Goal: Transaction & Acquisition: Purchase product/service

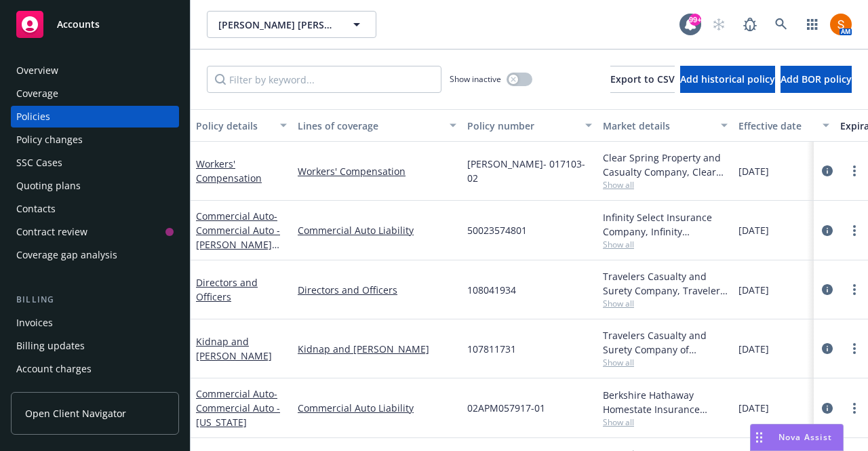
click at [776, 30] on icon at bounding box center [782, 24] width 12 height 12
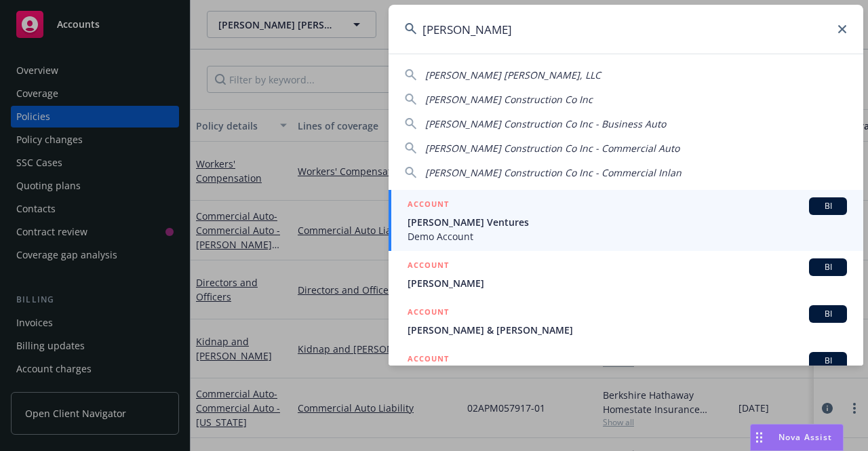
click at [535, 102] on span "[PERSON_NAME] Construction Co Inc" at bounding box center [509, 99] width 168 height 13
type input "[PERSON_NAME] Construction Co Inc"
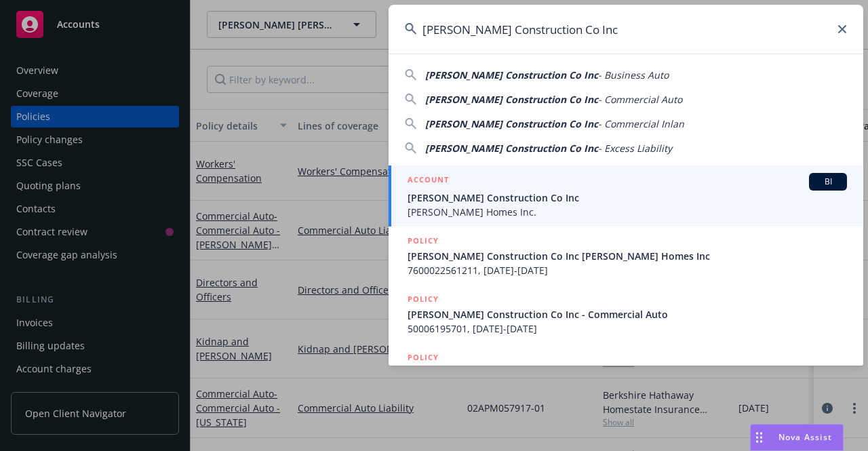
click at [503, 198] on span "[PERSON_NAME] Construction Co Inc" at bounding box center [628, 198] width 440 height 14
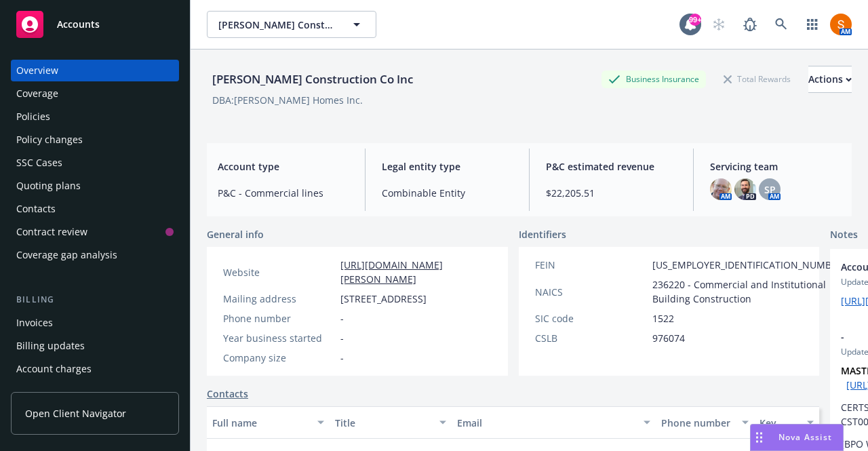
click at [42, 117] on div "Policies" at bounding box center [33, 117] width 34 height 22
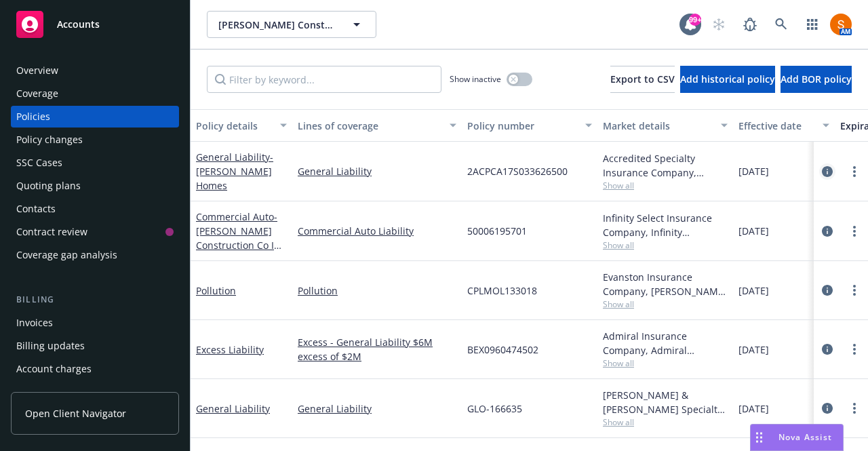
click at [822, 174] on icon "circleInformation" at bounding box center [827, 171] width 11 height 11
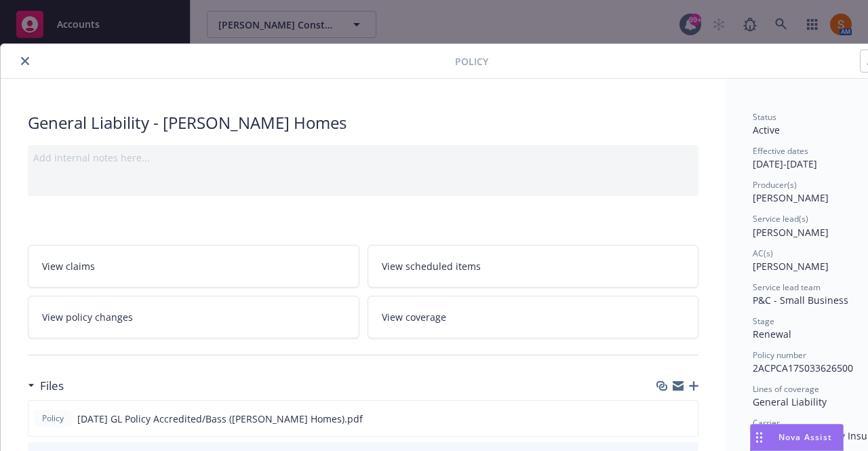
click at [31, 61] on button "close" at bounding box center [25, 61] width 16 height 16
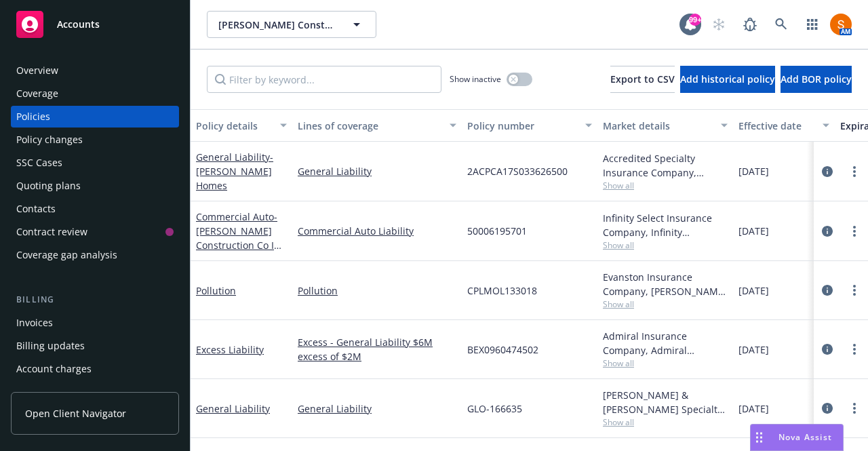
click at [85, 184] on div "Quoting plans" at bounding box center [94, 186] width 157 height 22
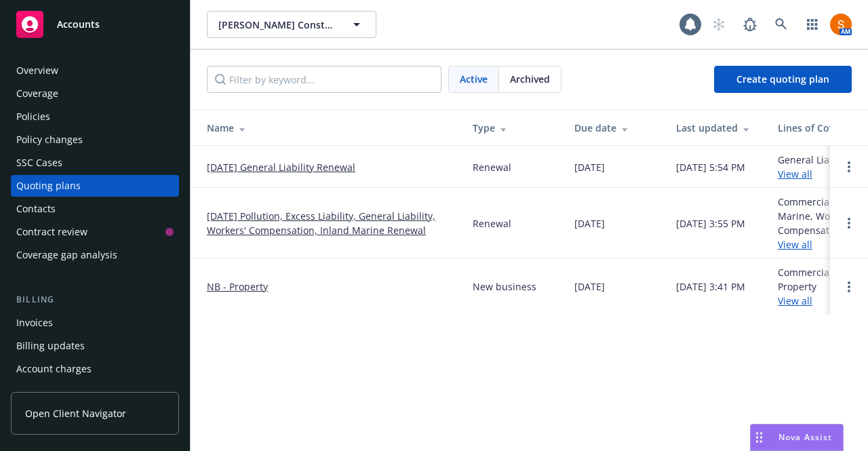
click at [275, 164] on link "08/26/25 General Liability Renewal" at bounding box center [281, 167] width 149 height 14
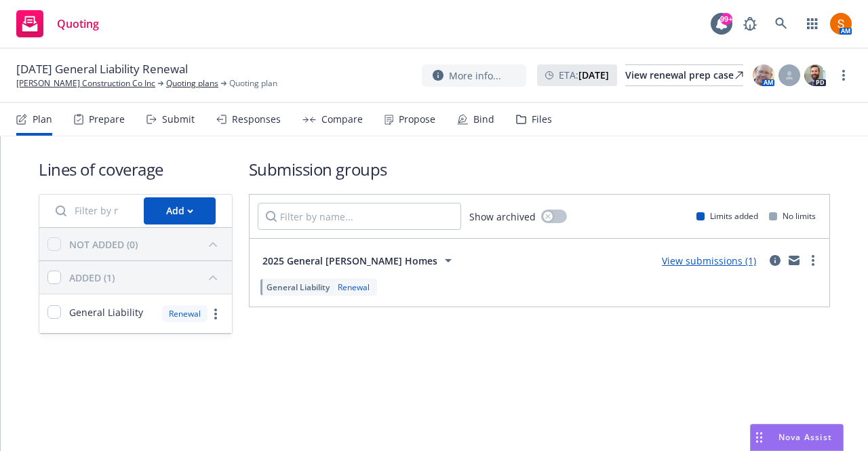
click at [419, 115] on div "Propose" at bounding box center [417, 119] width 37 height 11
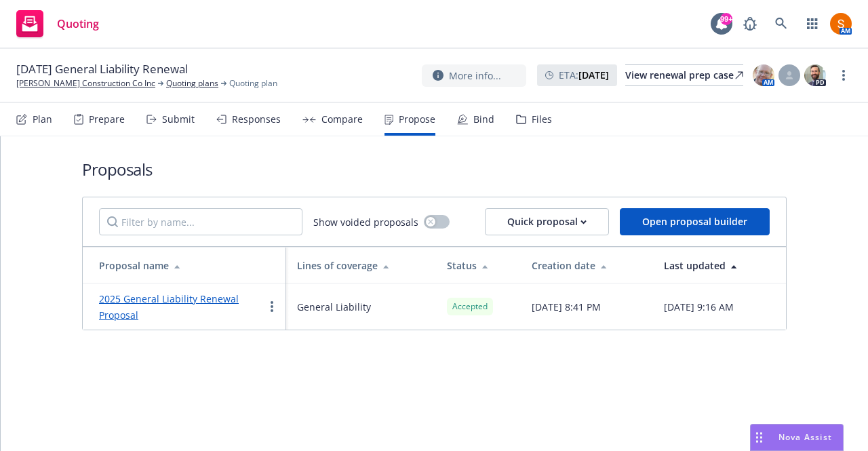
click at [227, 295] on link "2025 General Liability Renewal Proposal" at bounding box center [169, 306] width 140 height 29
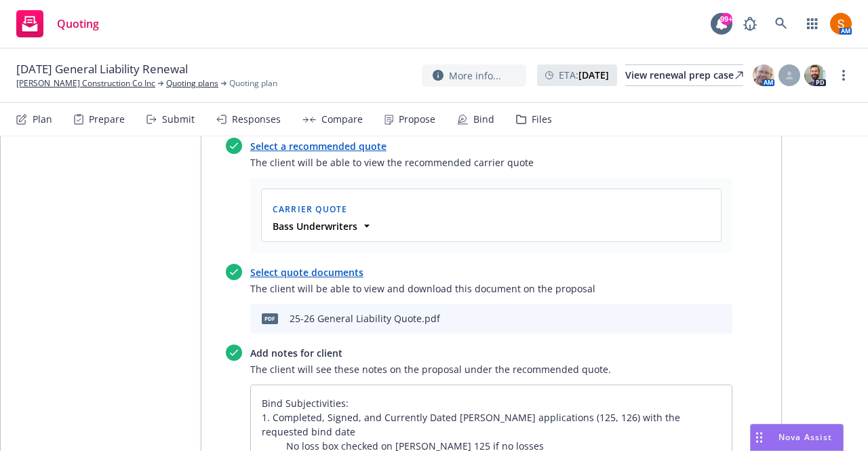
scroll to position [565, 0]
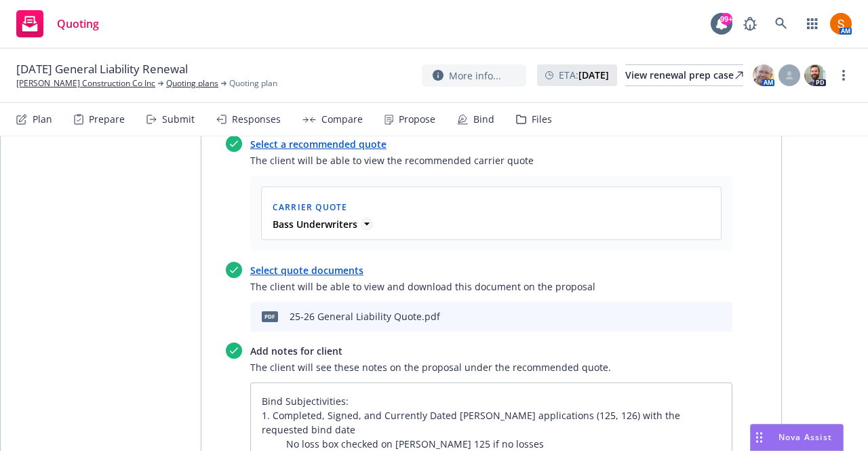
click at [347, 221] on strong "Bass Underwriters" at bounding box center [315, 224] width 85 height 13
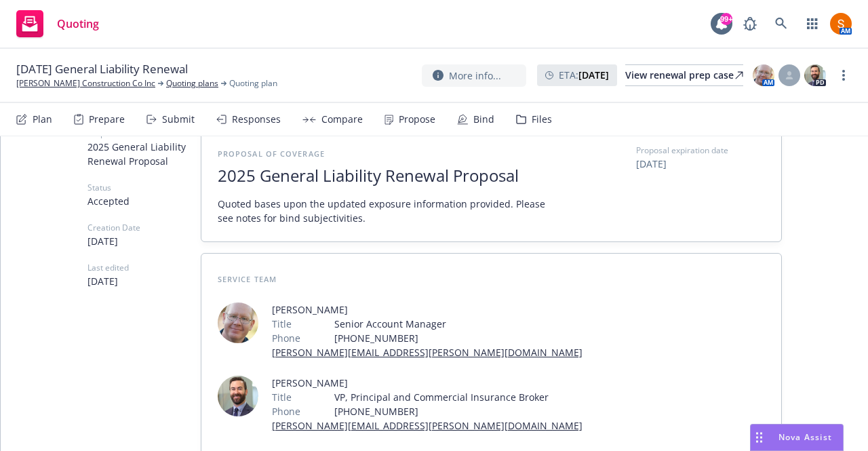
scroll to position [0, 0]
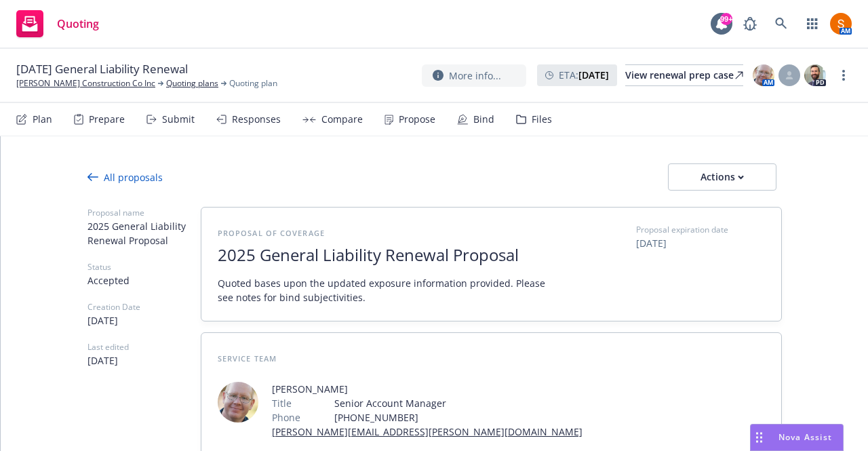
click at [712, 191] on div at bounding box center [435, 199] width 695 height 16
click at [713, 189] on div "Actions" at bounding box center [723, 177] width 64 height 26
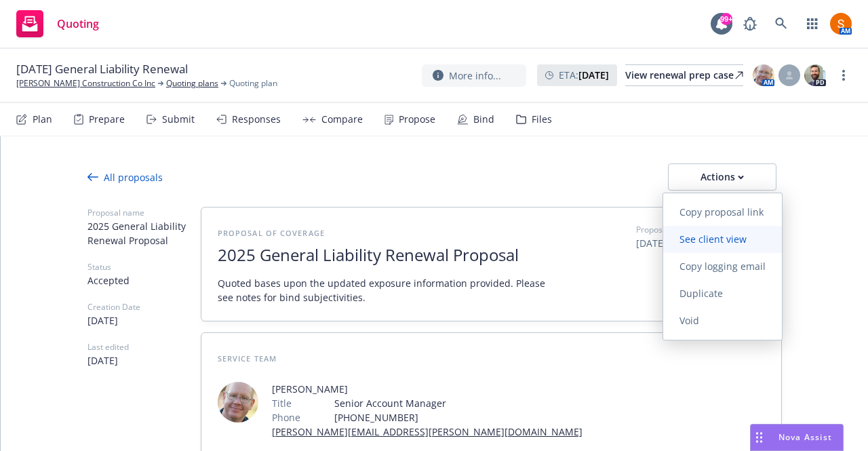
click at [711, 240] on span "See client view" at bounding box center [714, 239] width 100 height 13
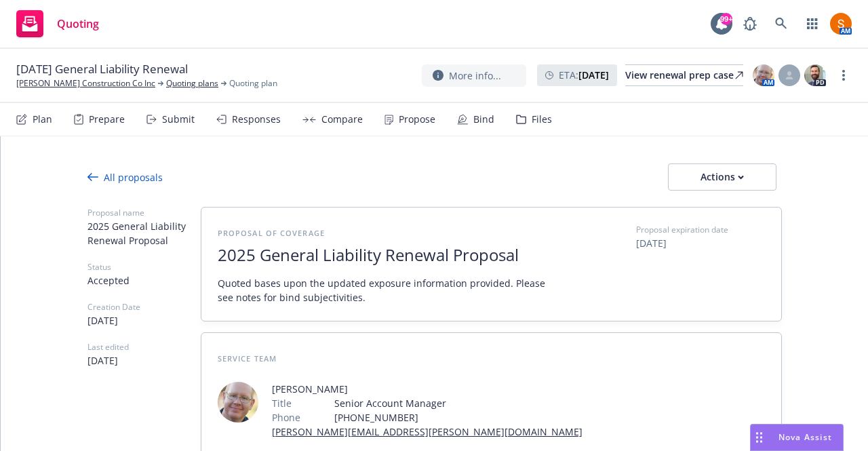
click at [405, 120] on div "Propose" at bounding box center [417, 119] width 37 height 11
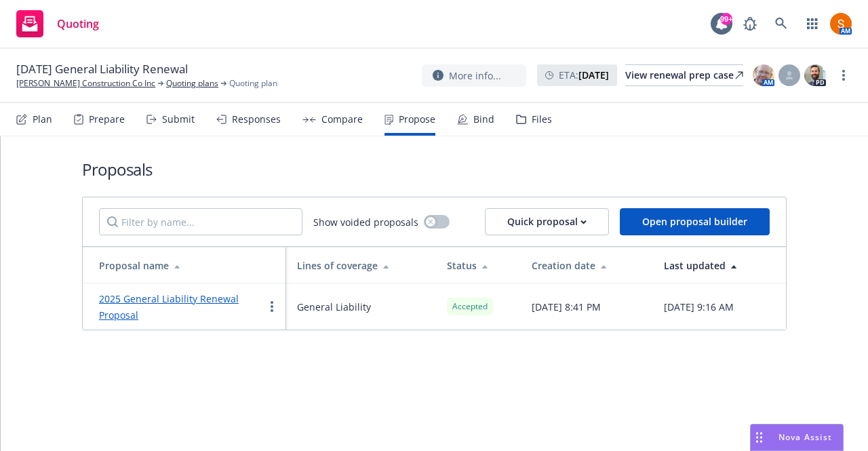
click at [476, 124] on div "Bind" at bounding box center [484, 119] width 21 height 11
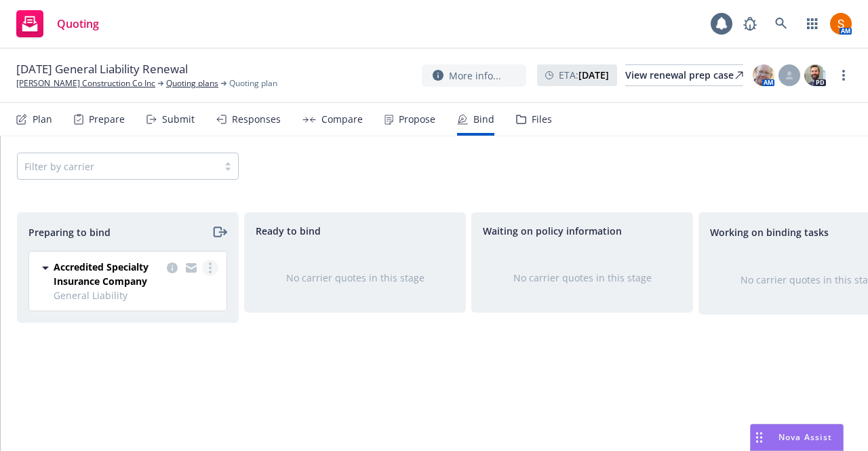
click at [210, 265] on icon "more" at bounding box center [210, 268] width 3 height 11
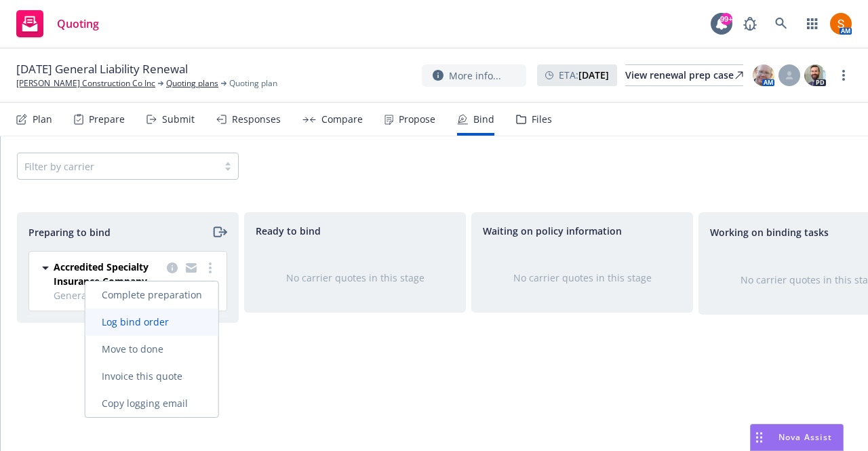
click at [150, 324] on span "Log bind order" at bounding box center [135, 321] width 100 height 13
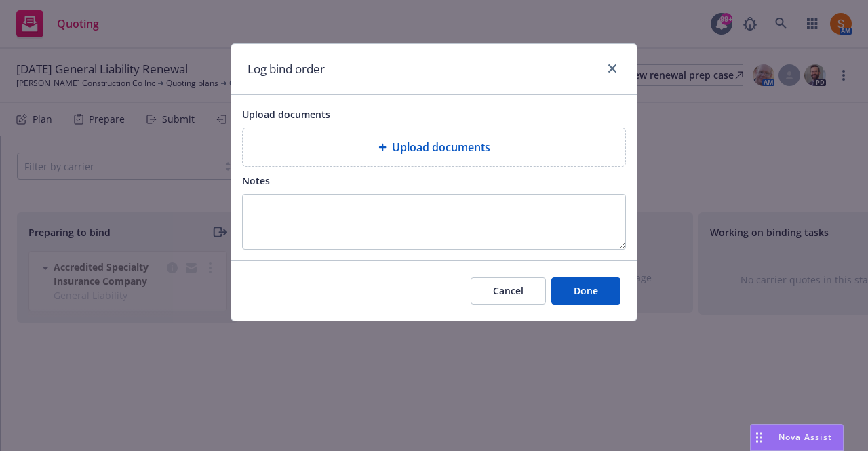
click at [419, 143] on span "Upload documents" at bounding box center [441, 147] width 98 height 16
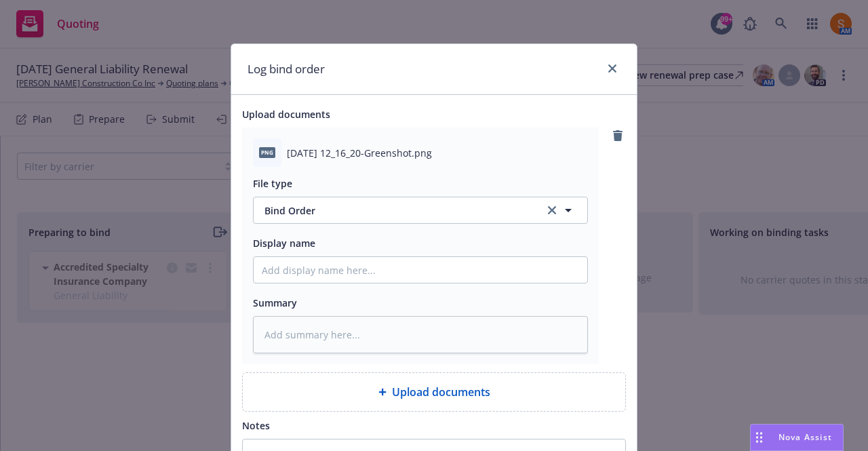
scroll to position [157, 0]
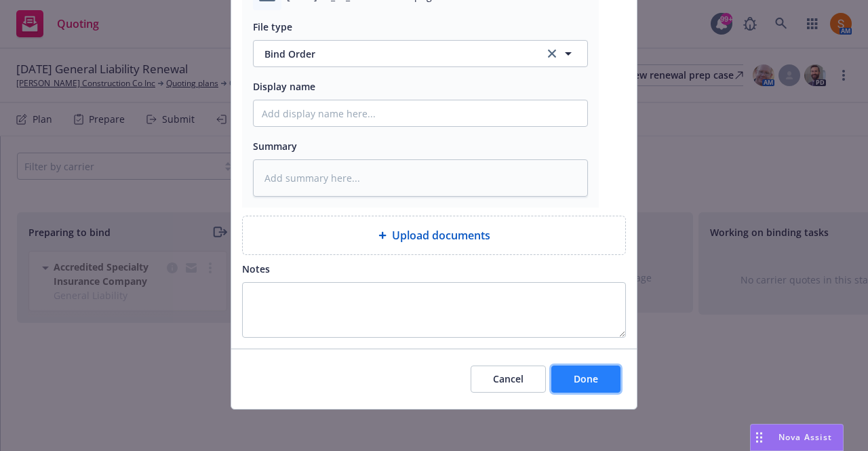
click at [574, 377] on span "Done" at bounding box center [586, 378] width 24 height 13
type textarea "x"
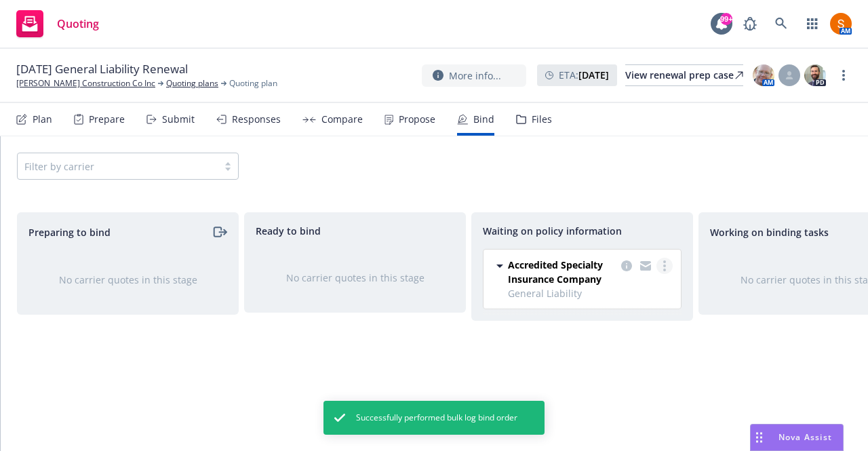
click at [665, 266] on circle "more" at bounding box center [665, 266] width 3 height 3
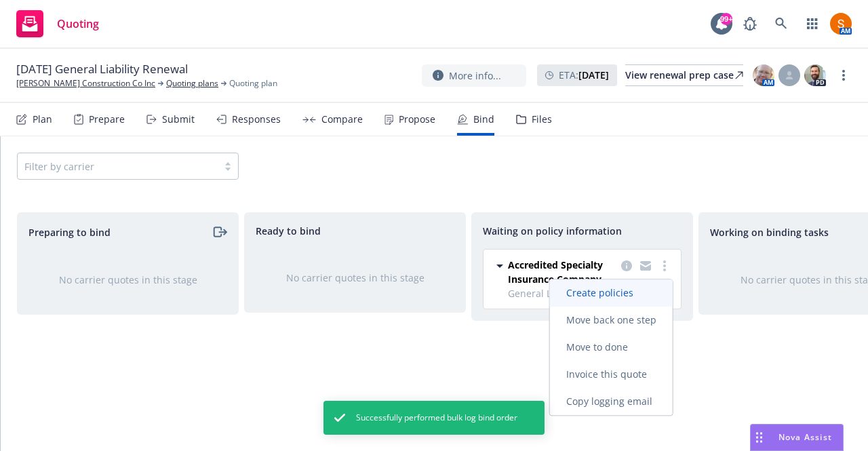
click at [630, 301] on link "Create policies" at bounding box center [611, 293] width 123 height 27
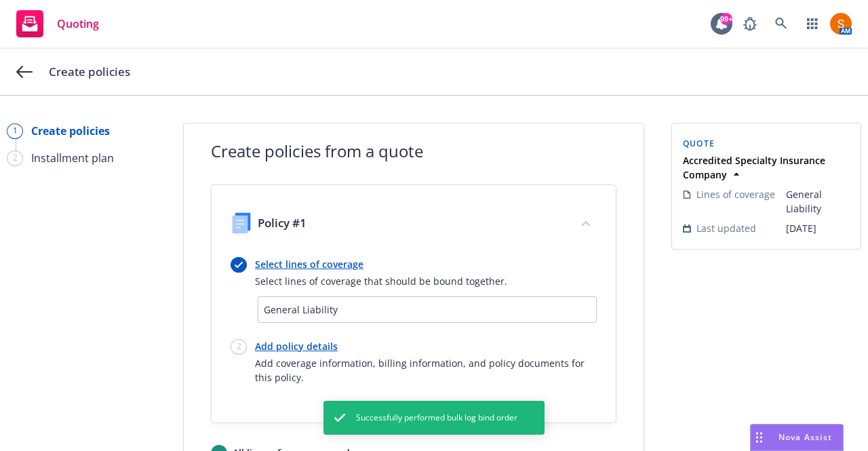
click at [293, 343] on link "Add policy details" at bounding box center [426, 346] width 342 height 14
select select "12"
select select "CA"
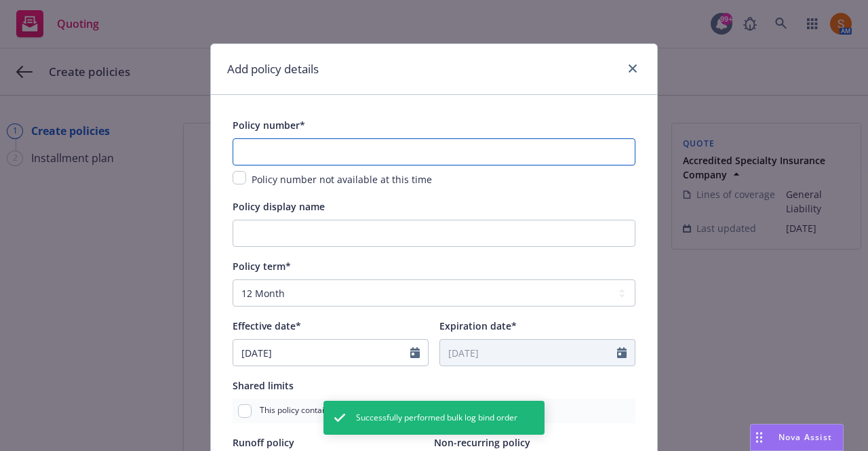
click at [299, 149] on input "text" at bounding box center [434, 151] width 403 height 27
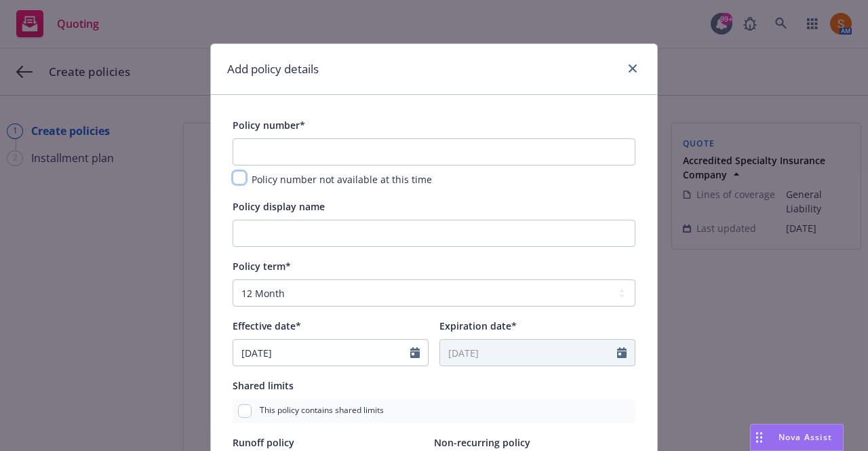
click at [236, 183] on input "checkbox" at bounding box center [240, 178] width 14 height 14
checkbox input "true"
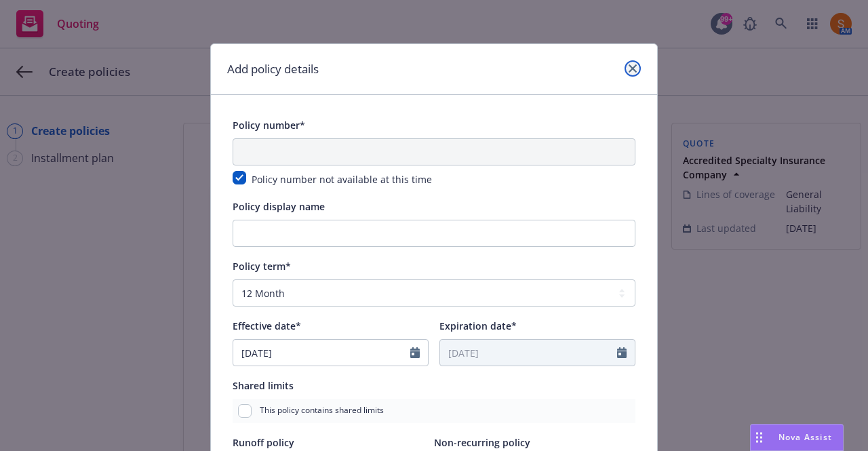
click at [629, 64] on icon "close" at bounding box center [633, 68] width 8 height 8
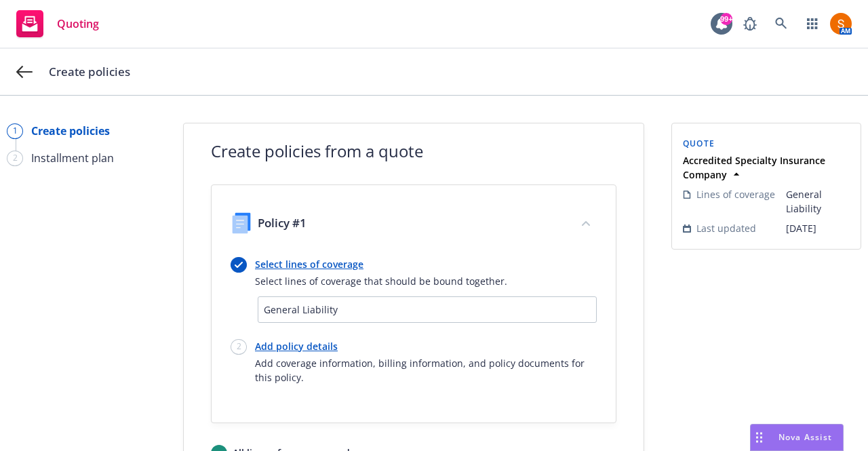
click at [33, 75] on div "Create policies" at bounding box center [434, 72] width 868 height 46
click at [16, 74] on div "Create policies" at bounding box center [434, 72] width 868 height 46
click at [22, 72] on icon at bounding box center [24, 72] width 16 height 12
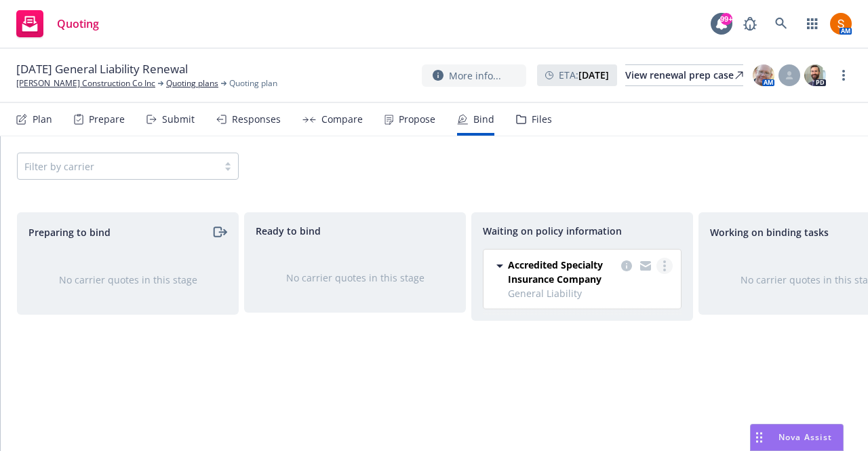
click at [665, 259] on link "more" at bounding box center [665, 266] width 16 height 16
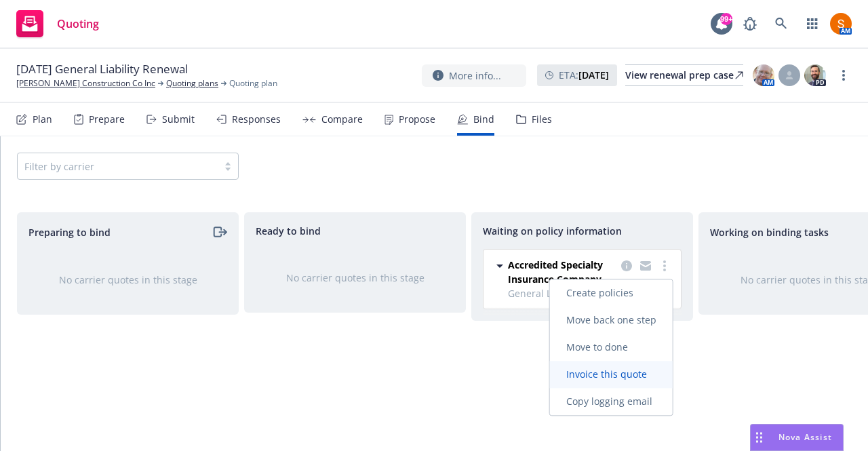
click at [634, 368] on span "Invoice this quote" at bounding box center [606, 374] width 113 height 13
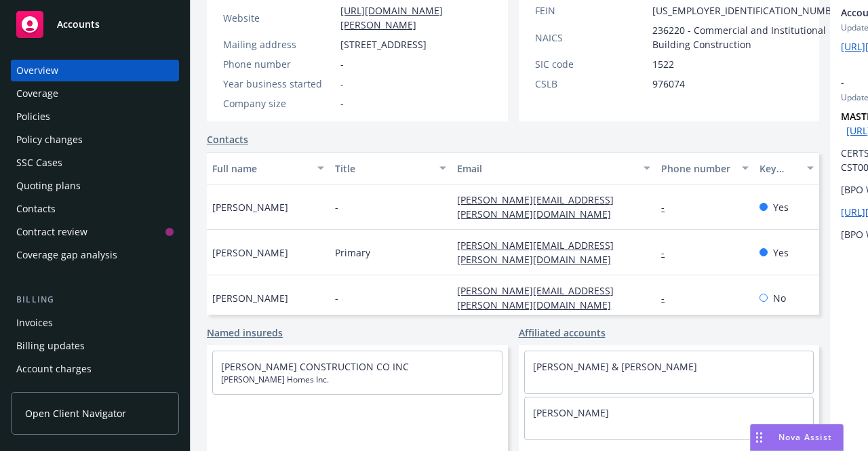
scroll to position [255, 0]
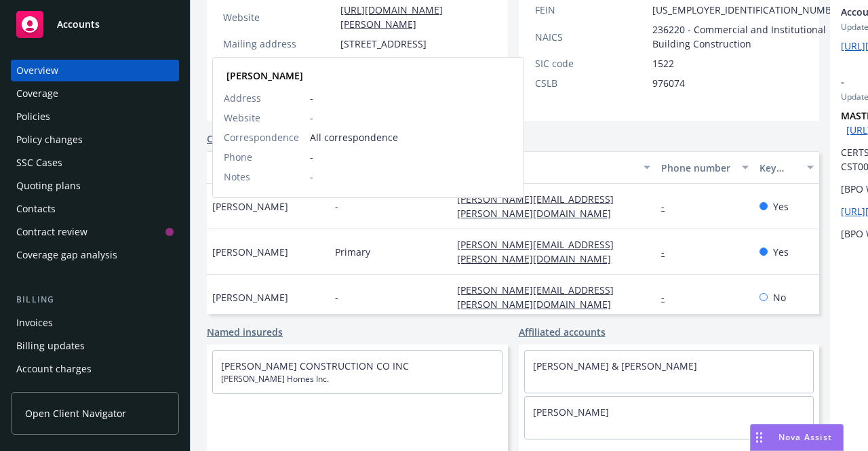
click at [241, 214] on span "[PERSON_NAME]" at bounding box center [250, 206] width 76 height 14
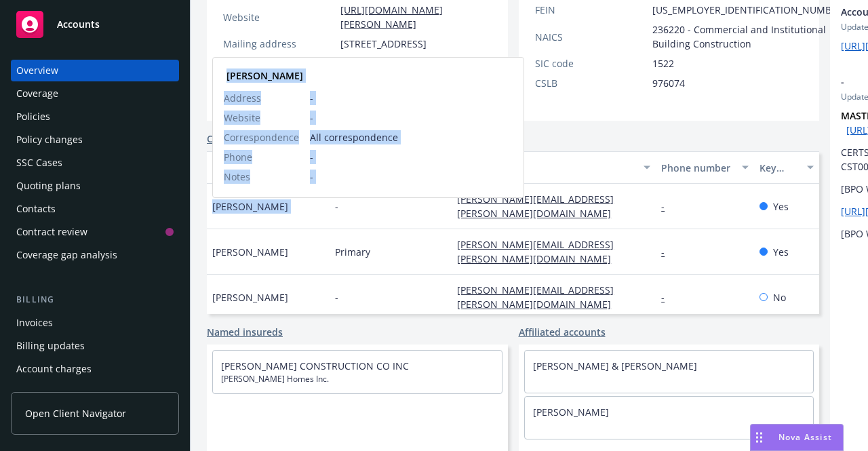
click at [241, 214] on span "[PERSON_NAME]" at bounding box center [250, 206] width 76 height 14
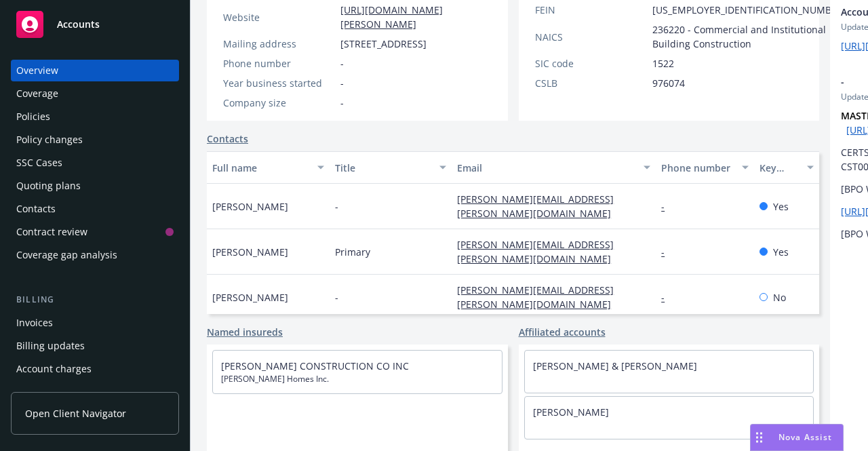
click at [241, 214] on span "[PERSON_NAME]" at bounding box center [250, 206] width 76 height 14
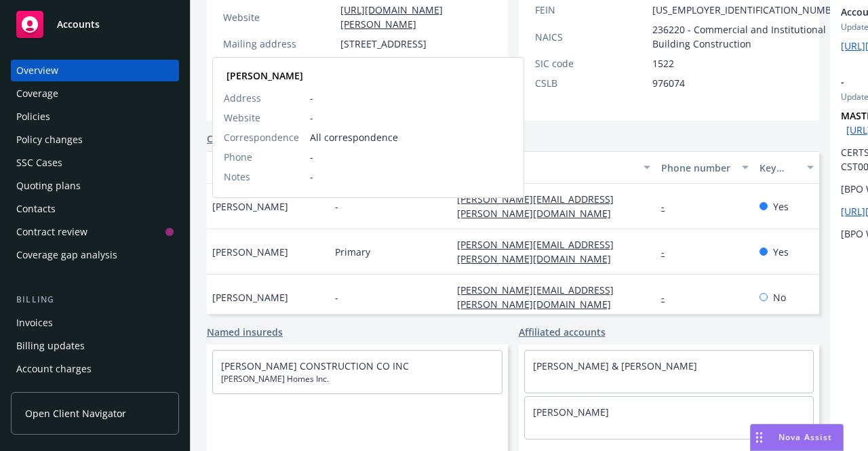
click at [241, 214] on span "Tammy Johnson-Esquerra" at bounding box center [250, 206] width 76 height 14
drag, startPoint x: 256, startPoint y: 228, endPoint x: 212, endPoint y: 212, distance: 47.0
click at [212, 212] on span "Tammy Johnson-Esquerra" at bounding box center [250, 206] width 76 height 14
copy span "[PERSON_NAME]"
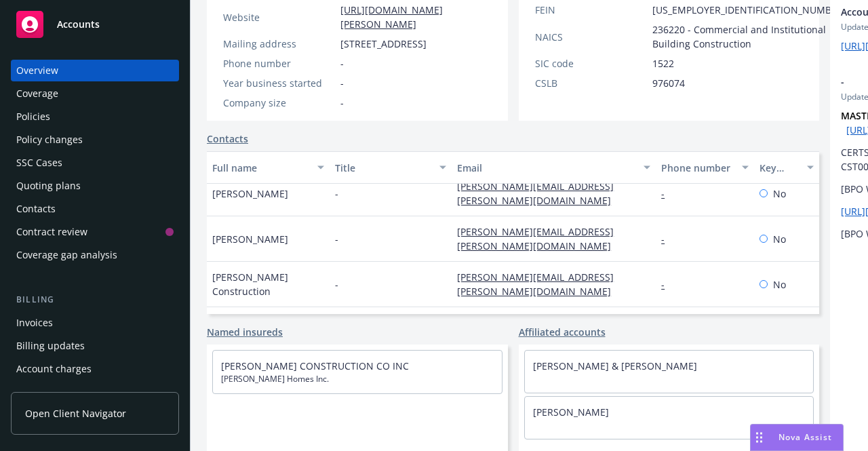
scroll to position [0, 0]
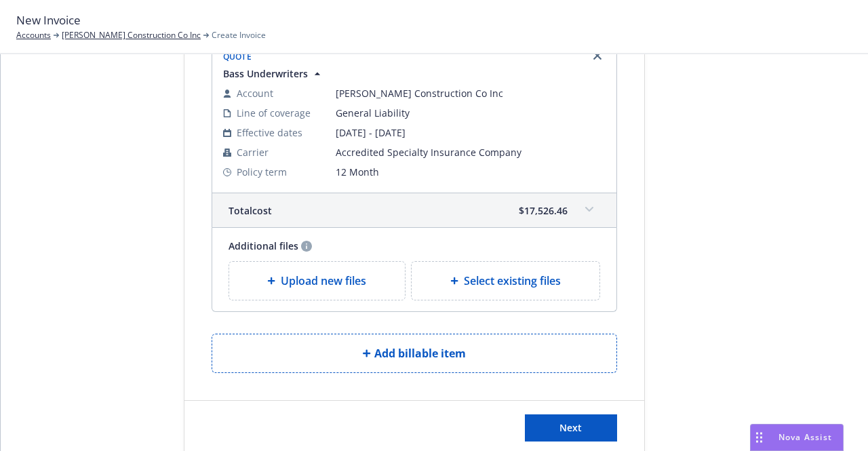
scroll to position [122, 0]
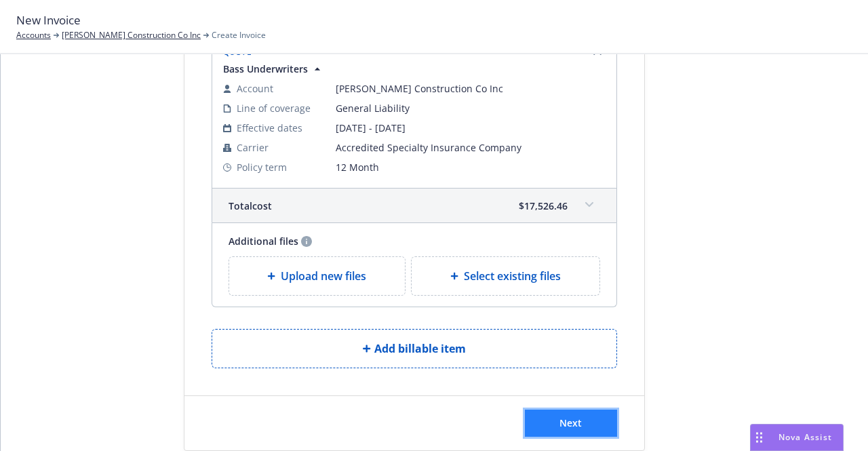
click at [565, 434] on button "Next" at bounding box center [571, 423] width 92 height 27
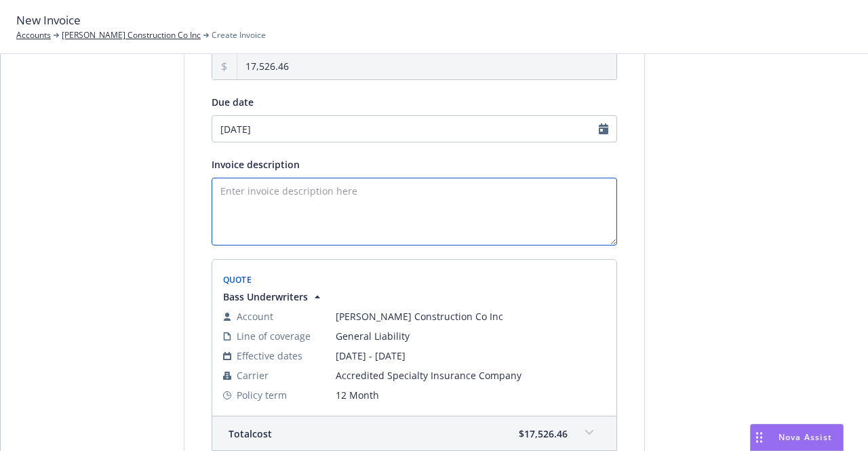
click at [345, 213] on textarea "Invoice description" at bounding box center [415, 212] width 406 height 68
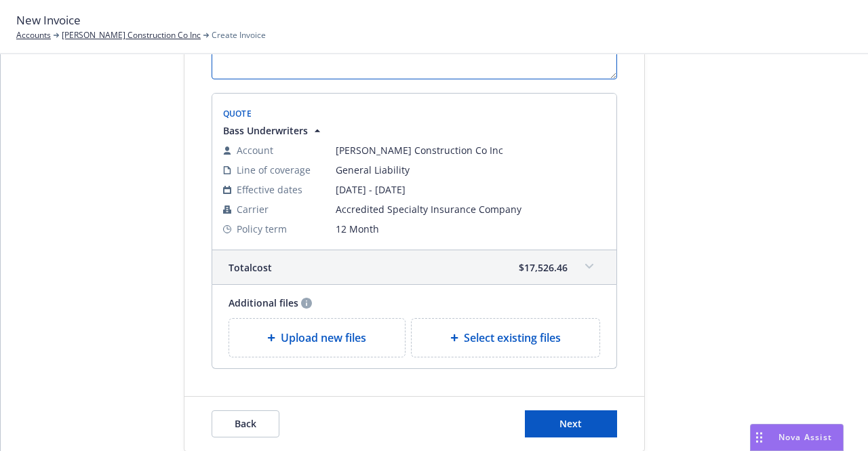
scroll to position [313, 0]
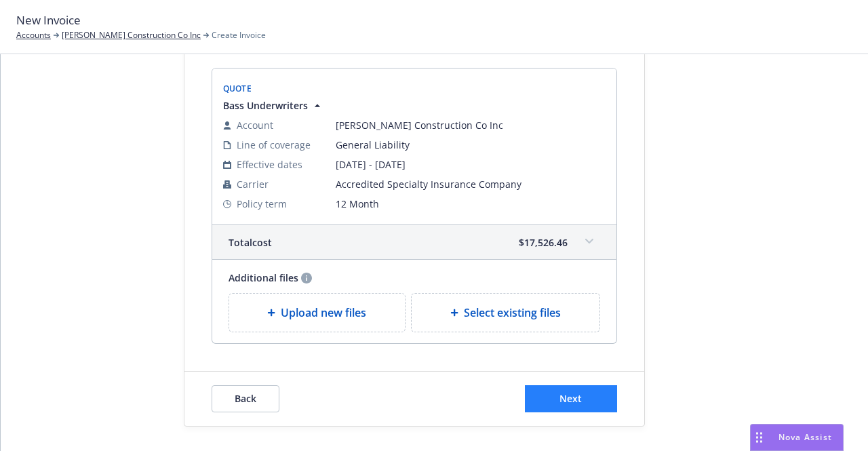
type textarea "Premium Due - 2025 General Liability - Newfront Insurance"
click at [562, 394] on span "Next" at bounding box center [571, 398] width 22 height 13
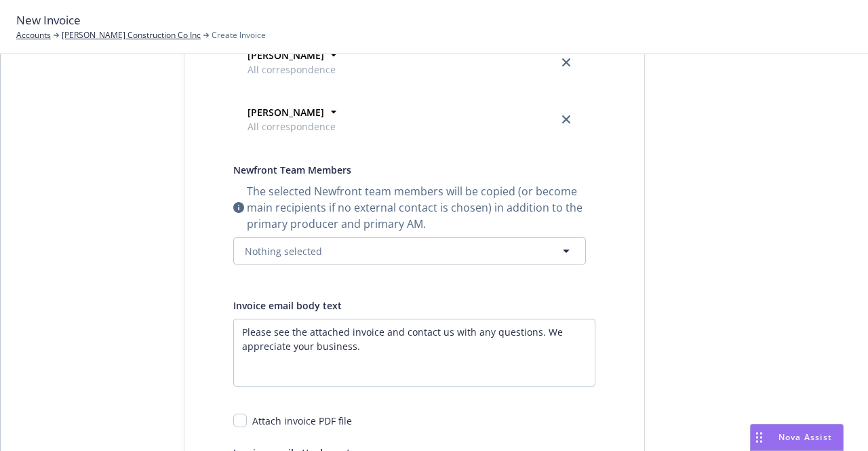
scroll to position [475, 0]
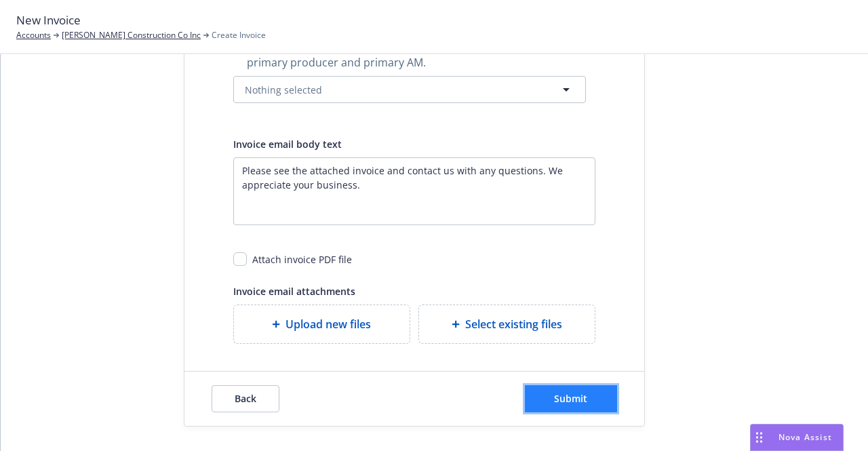
click at [564, 392] on span "Submit" at bounding box center [570, 398] width 33 height 13
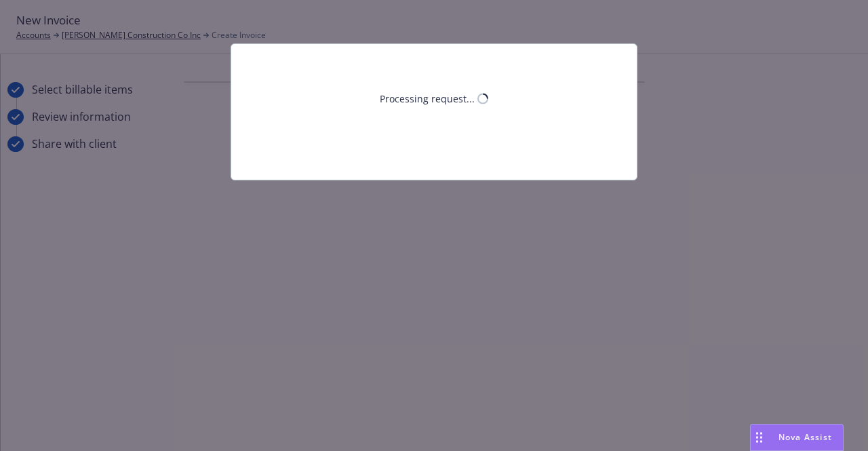
scroll to position [0, 0]
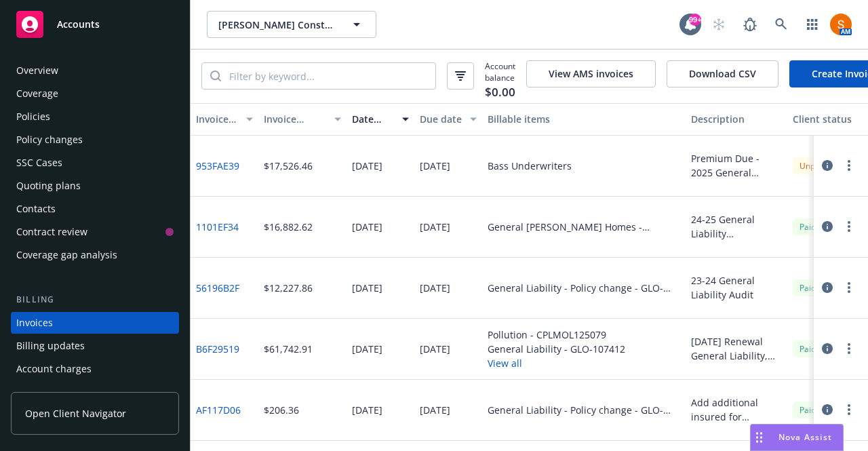
click at [61, 77] on div "Overview" at bounding box center [94, 71] width 157 height 22
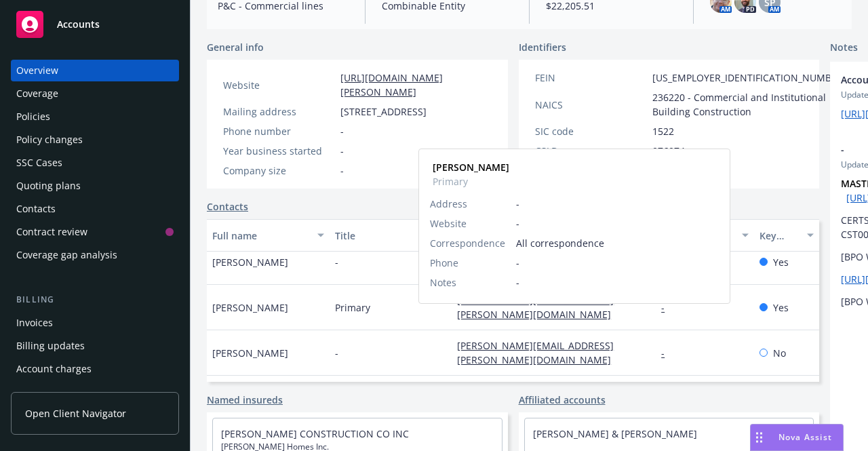
scroll to position [3, 0]
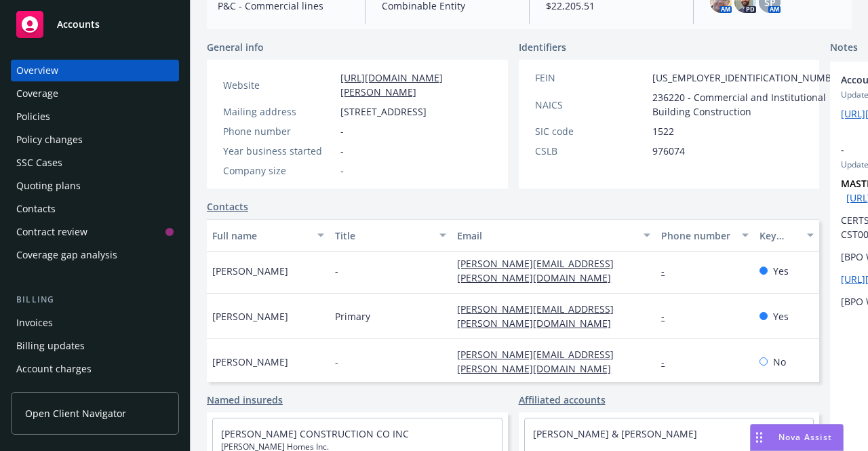
click at [38, 326] on div "Invoices" at bounding box center [34, 323] width 37 height 22
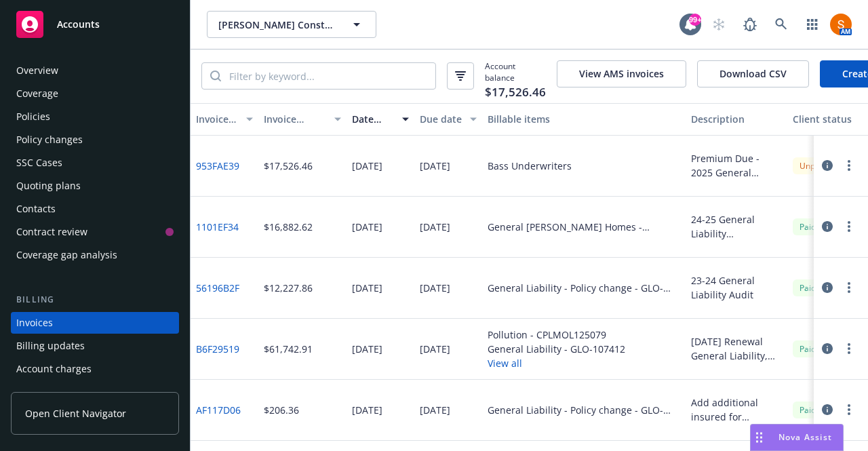
click at [65, 113] on div "Policies" at bounding box center [94, 117] width 157 height 22
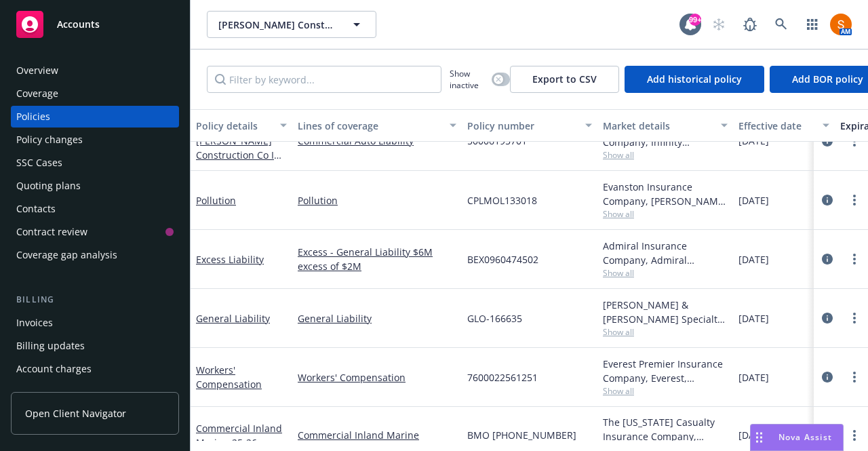
scroll to position [91, 0]
click at [53, 328] on div "Invoices" at bounding box center [94, 323] width 157 height 22
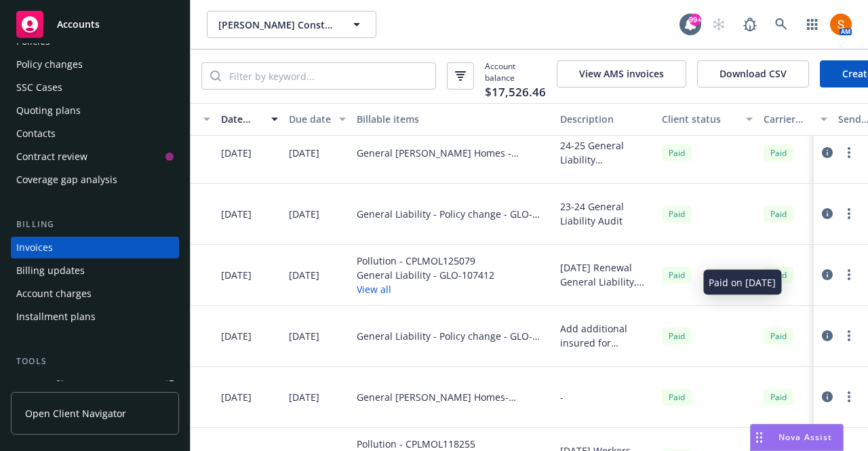
scroll to position [75, 130]
click at [373, 295] on button "View all" at bounding box center [427, 289] width 138 height 14
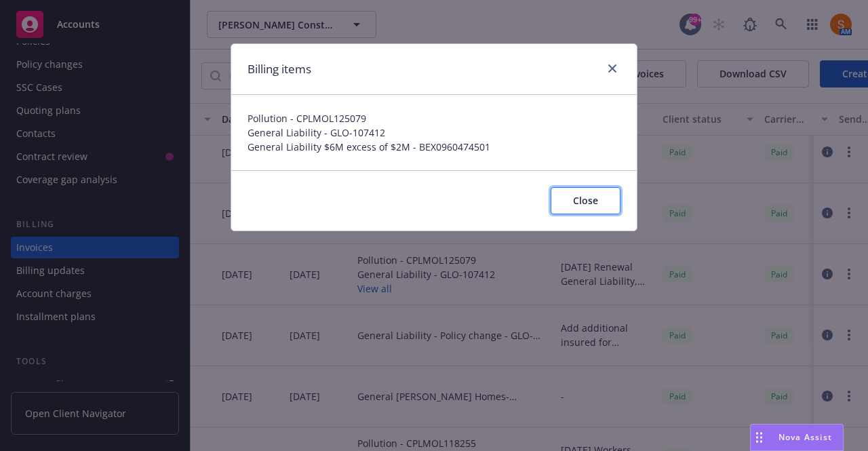
click at [577, 206] on span "Close" at bounding box center [585, 200] width 25 height 13
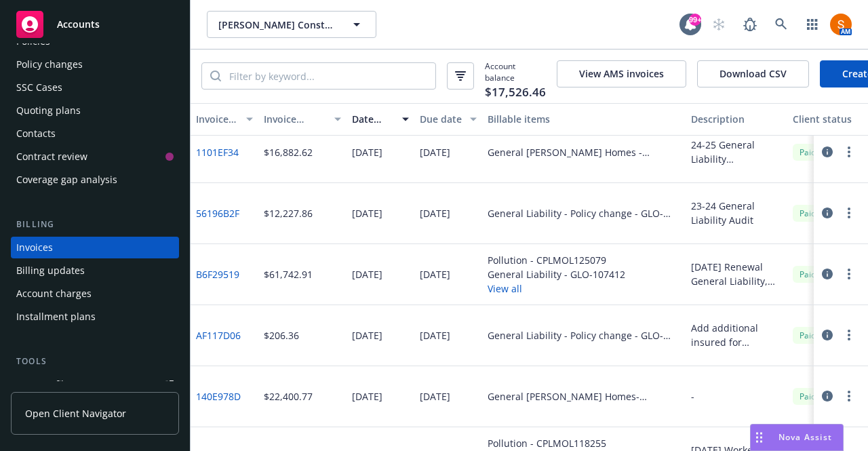
scroll to position [0, 0]
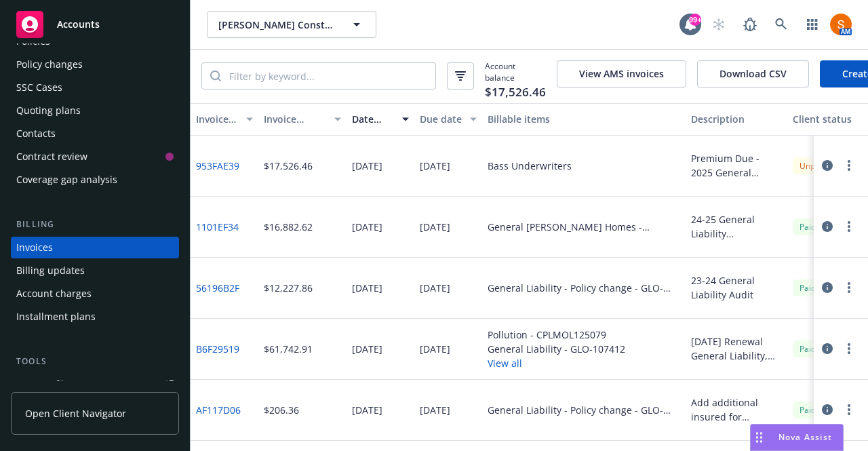
click at [841, 170] on button "button" at bounding box center [849, 165] width 16 height 16
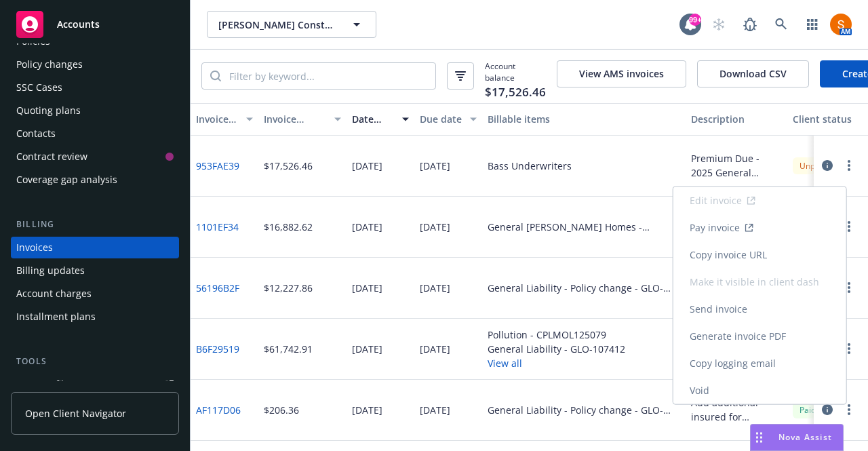
click at [707, 391] on link "Void" at bounding box center [760, 390] width 173 height 27
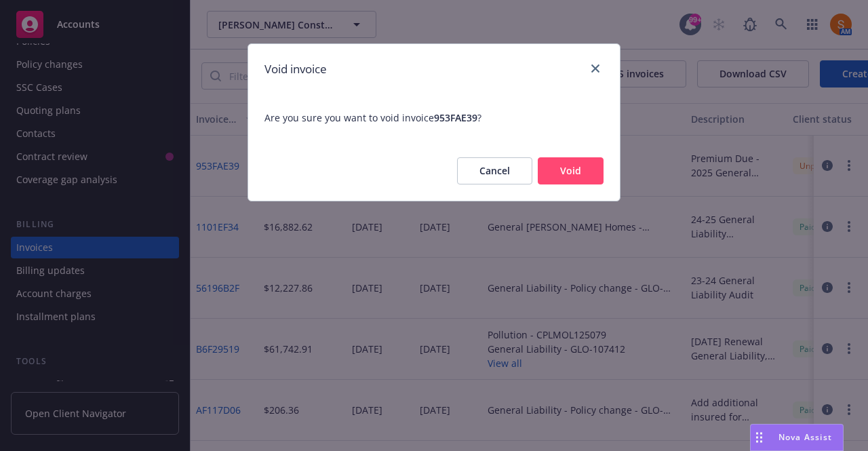
click at [501, 171] on button "Cancel" at bounding box center [494, 170] width 75 height 27
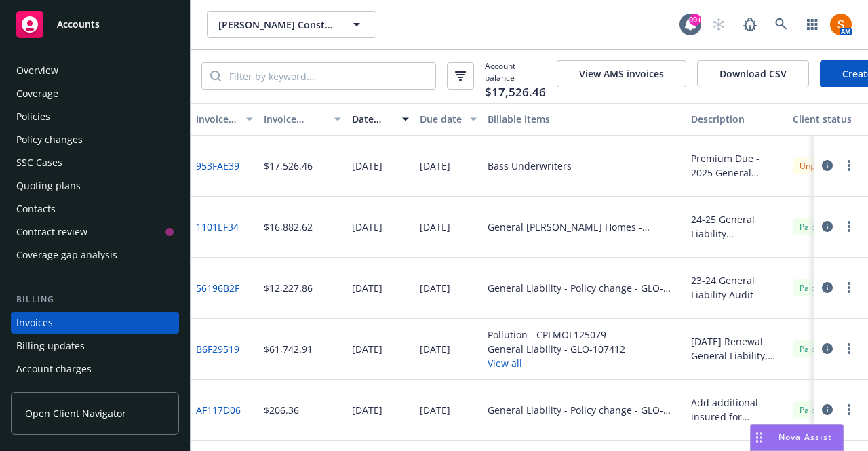
click at [76, 196] on div "Quoting plans" at bounding box center [48, 186] width 64 height 22
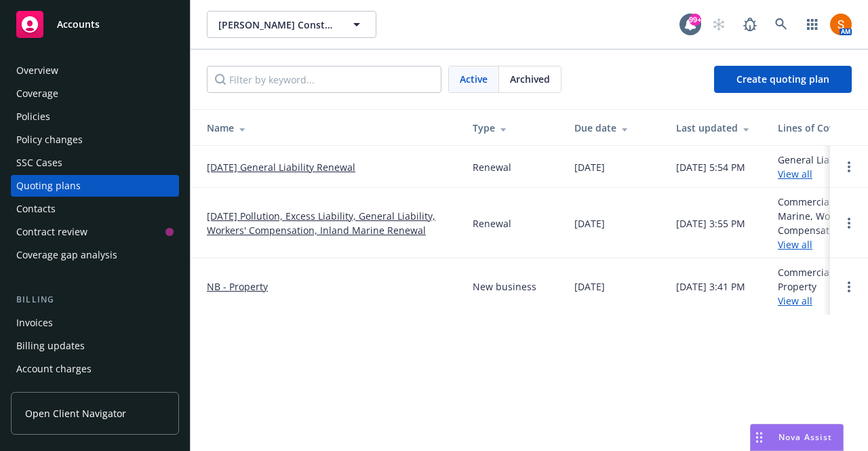
click at [280, 168] on link "[DATE] General Liability Renewal" at bounding box center [281, 167] width 149 height 14
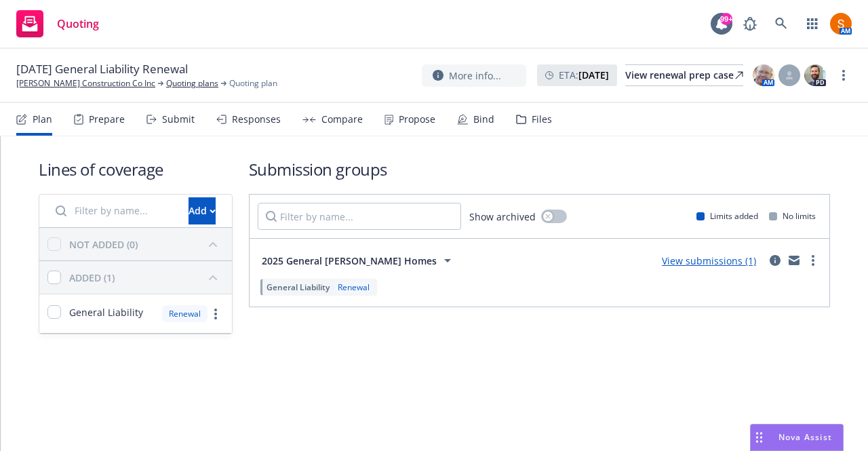
click at [415, 126] on div "Propose" at bounding box center [410, 119] width 51 height 33
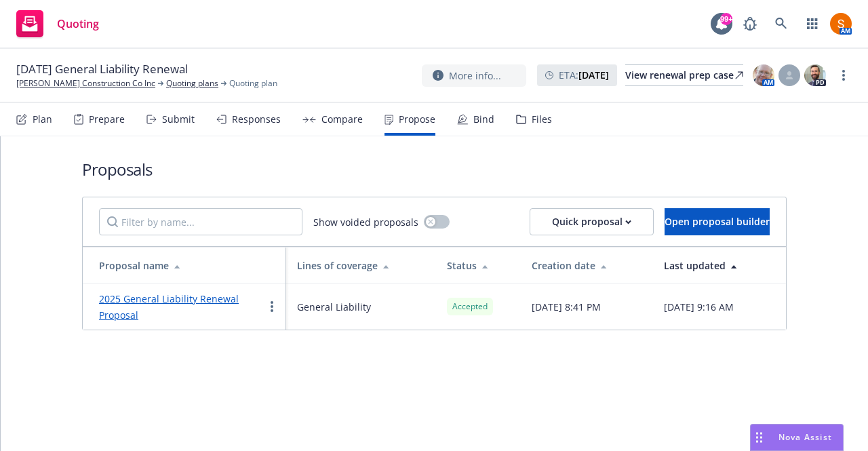
click at [189, 301] on link "2025 General Liability Renewal Proposal" at bounding box center [169, 306] width 140 height 29
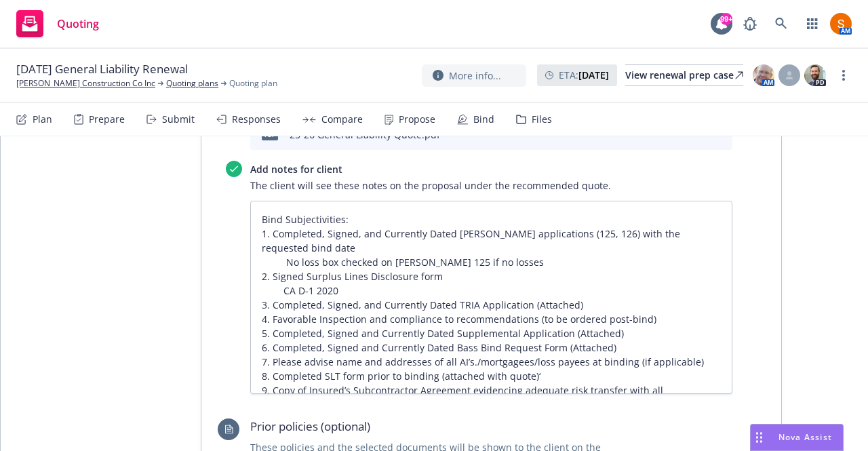
scroll to position [748, 0]
type textarea "x"
